Goal: Transaction & Acquisition: Book appointment/travel/reservation

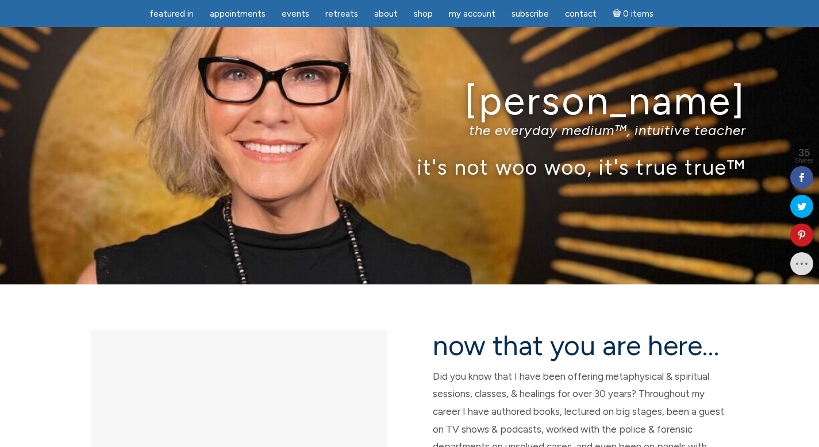
scroll to position [28, 0]
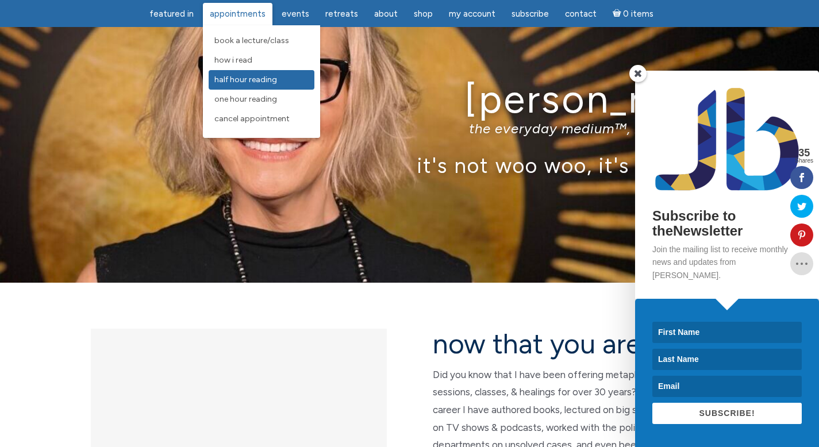
click at [250, 78] on span "Half Hour Reading" at bounding box center [245, 80] width 63 height 10
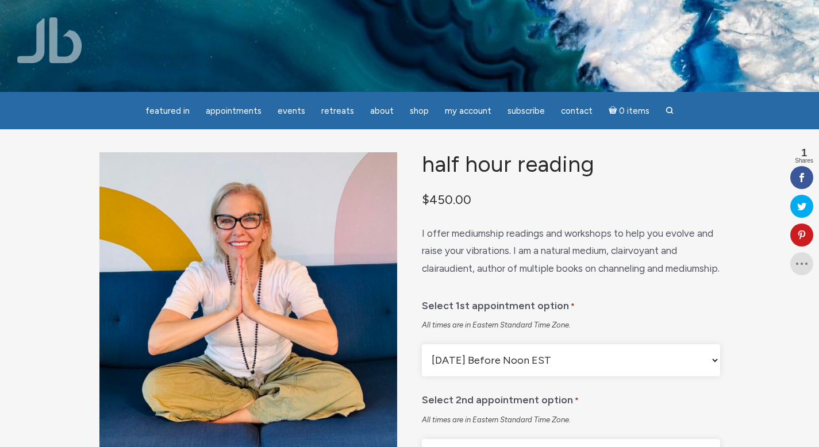
scroll to position [5, 0]
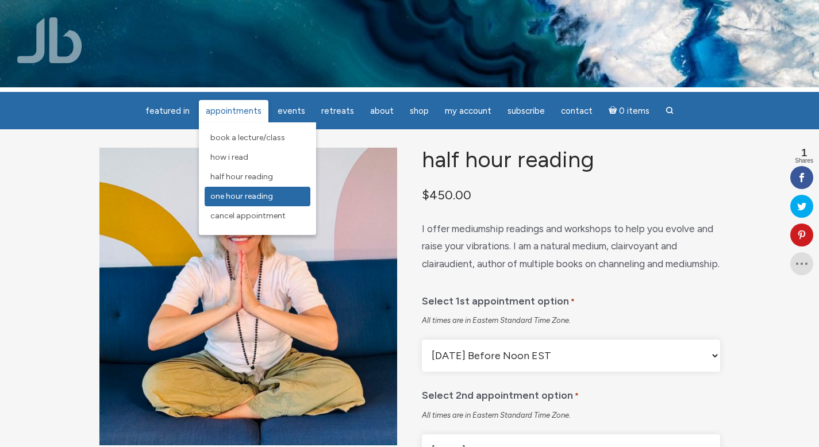
click at [245, 196] on span "One Hour Reading" at bounding box center [241, 196] width 63 height 10
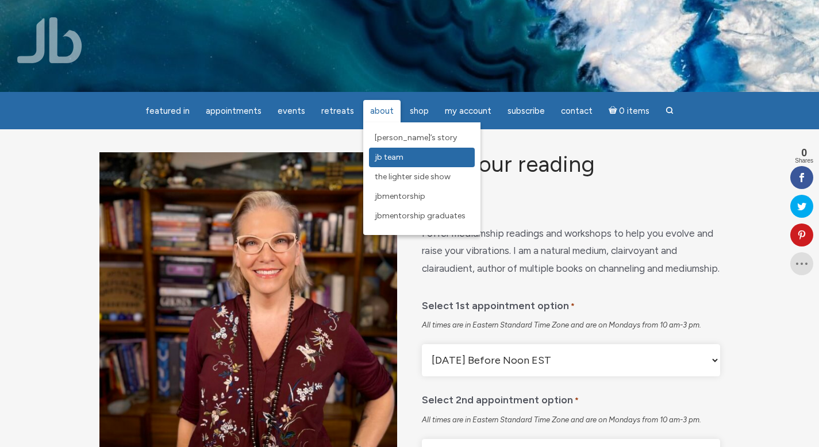
click at [386, 160] on span "JB Team" at bounding box center [389, 157] width 29 height 10
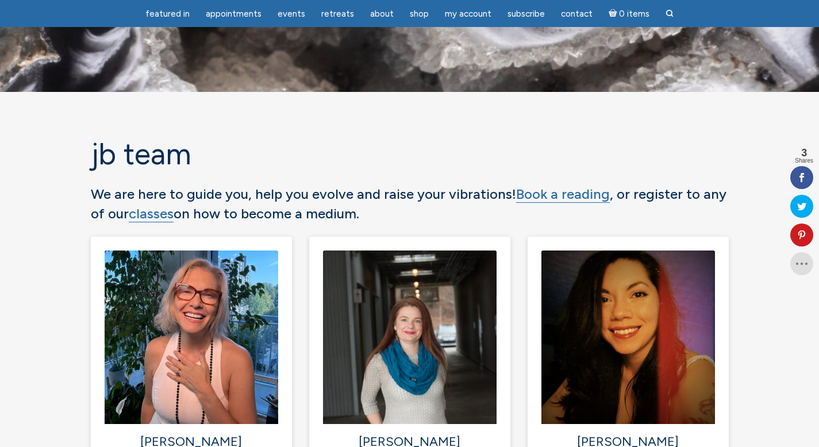
scroll to position [51, 0]
